Goal: Obtain resource: Obtain resource

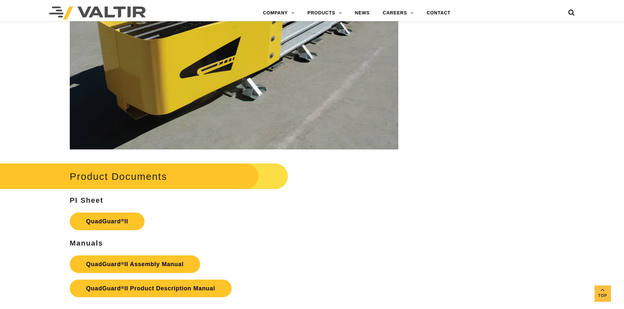
scroll to position [1108, 0]
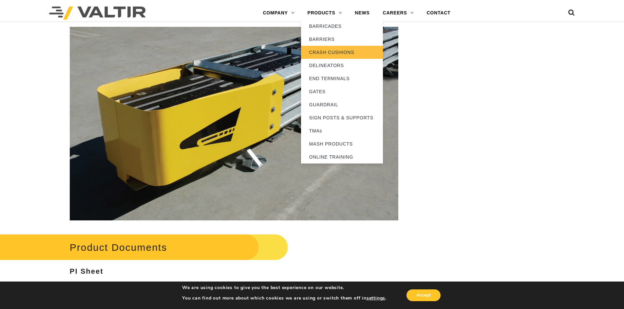
click at [330, 47] on link "CRASH CUSHIONS" at bounding box center [342, 52] width 82 height 13
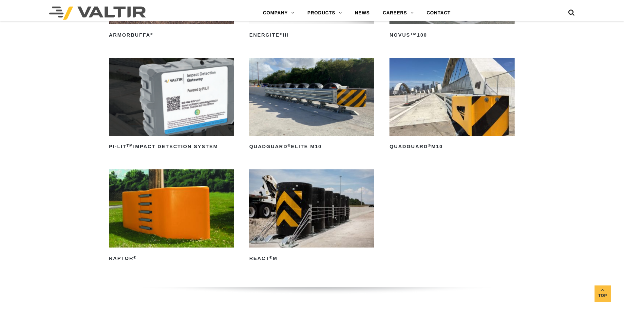
scroll to position [164, 0]
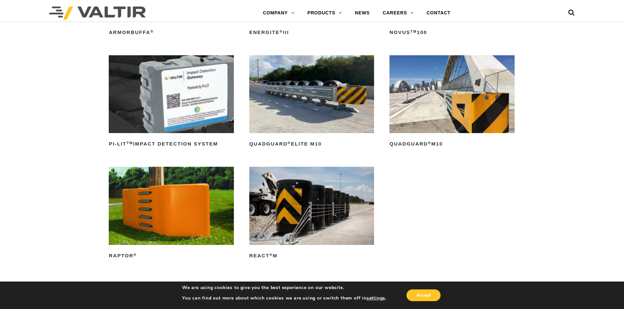
click at [271, 248] on link "REACT ® M" at bounding box center [311, 214] width 125 height 94
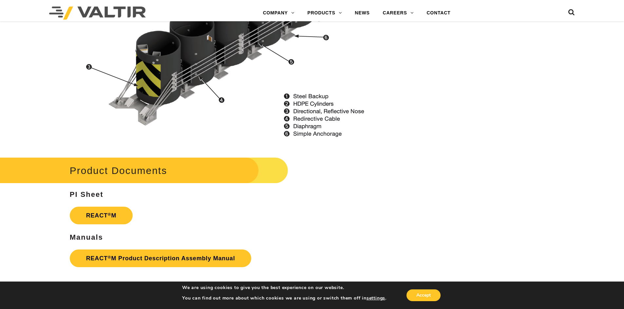
scroll to position [982, 0]
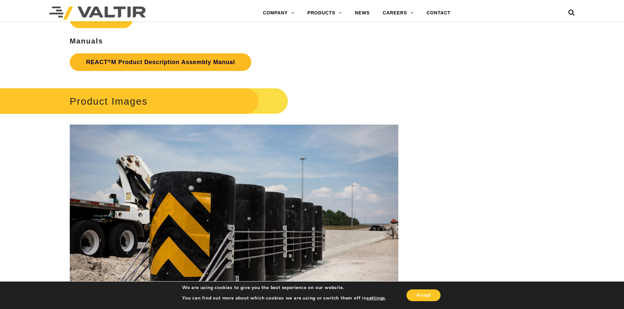
click at [119, 64] on link "REACT ® M Product Description Assembly Manual" at bounding box center [161, 62] width 182 height 18
